Goal: Find specific page/section: Find specific page/section

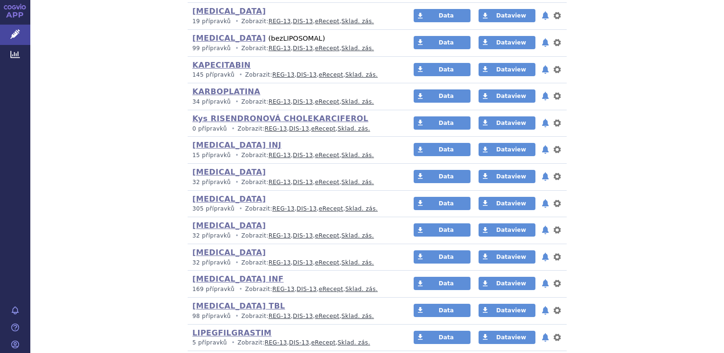
scroll to position [2517, 0]
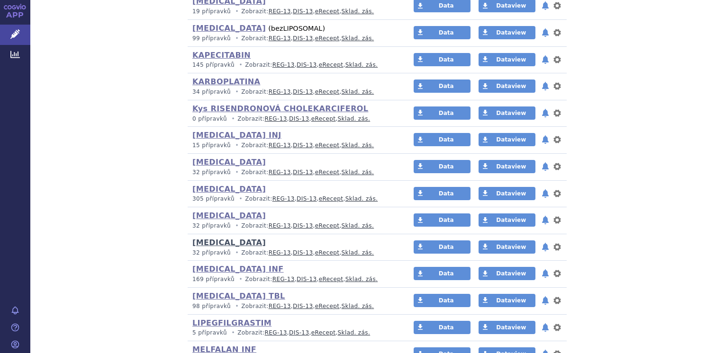
click at [219, 238] on link "[MEDICAL_DATA]" at bounding box center [228, 242] width 73 height 9
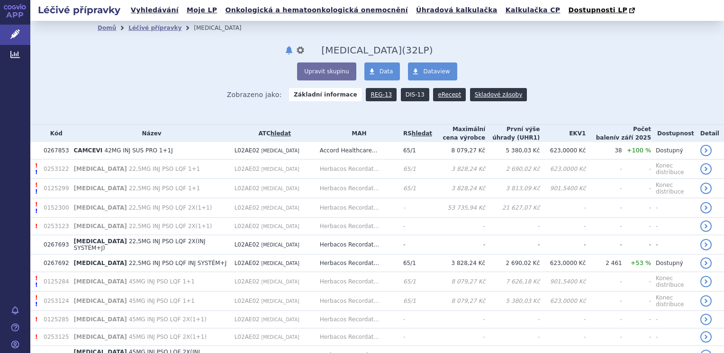
click at [407, 90] on link "DIS-13" at bounding box center [415, 94] width 28 height 13
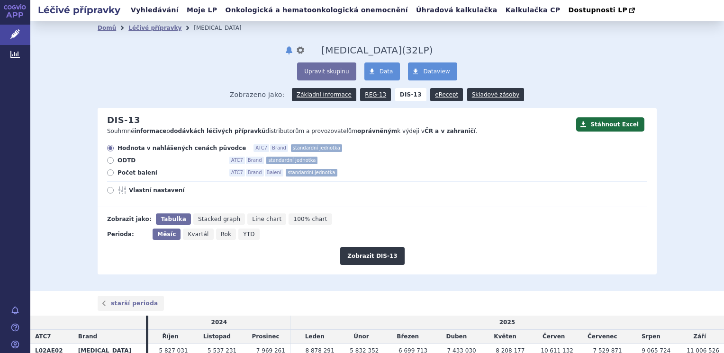
click at [133, 175] on span "Počet balení" at bounding box center [169, 173] width 104 height 8
click at [114, 175] on input "Počet balení ATC7 Brand Balení standardní jednotka" at bounding box center [111, 174] width 6 height 6
radio input "true"
click at [355, 255] on button "Zobrazit DIS-13" at bounding box center [372, 256] width 64 height 18
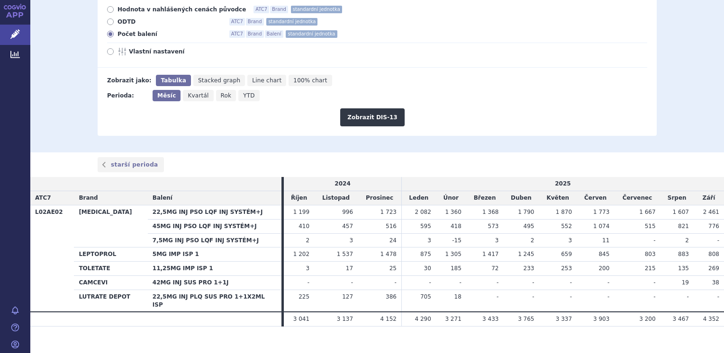
scroll to position [142, 0]
